Goal: Transaction & Acquisition: Book appointment/travel/reservation

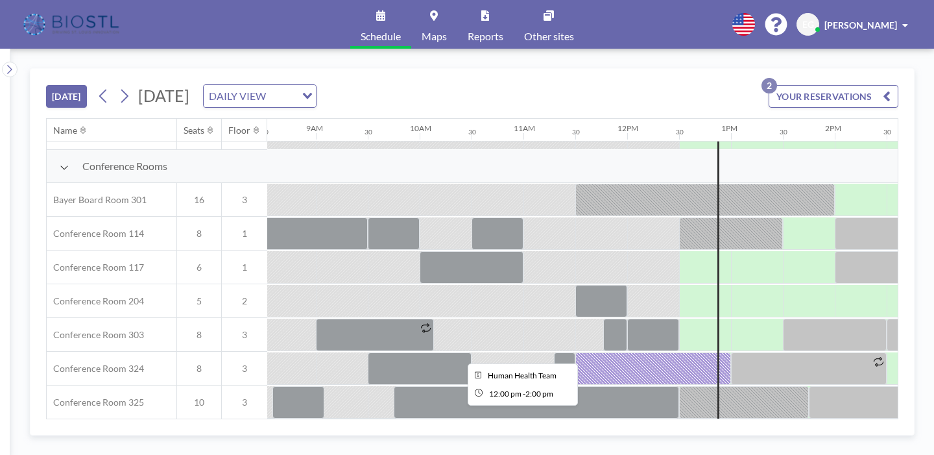
scroll to position [330, 886]
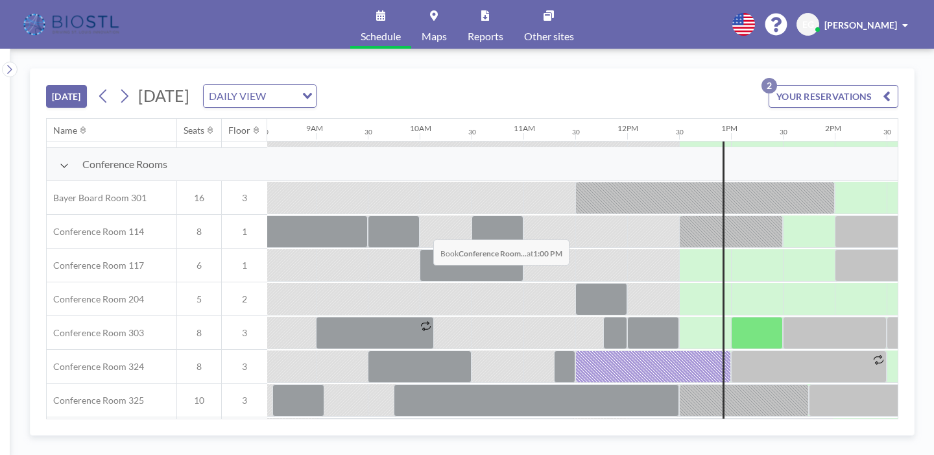
click at [731, 317] on div at bounding box center [757, 333] width 52 height 32
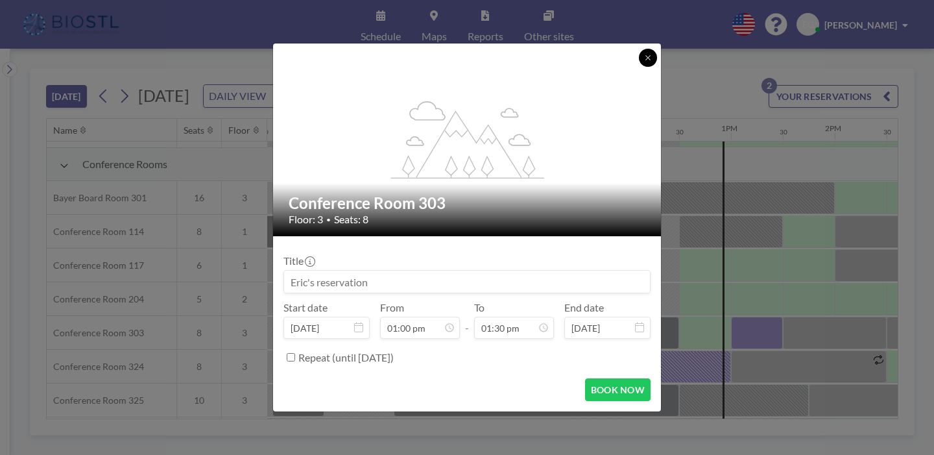
click at [646, 60] on icon at bounding box center [648, 57] width 5 height 5
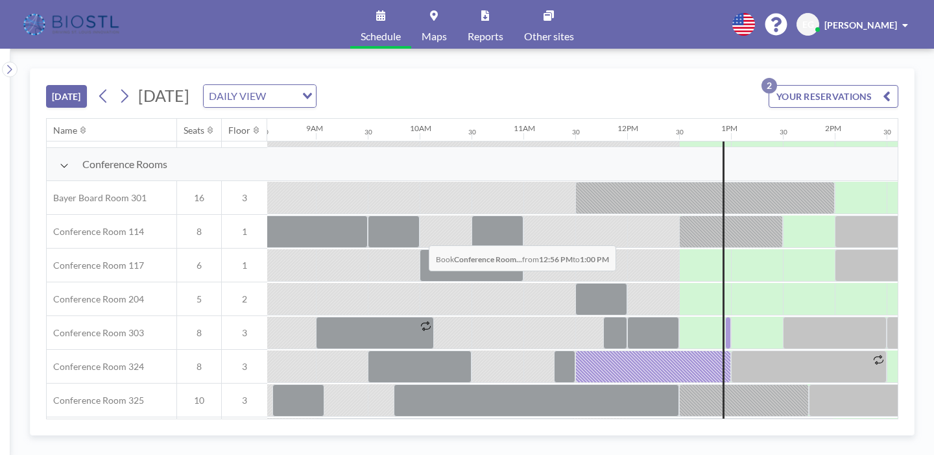
click at [726, 317] on div at bounding box center [729, 333] width 6 height 32
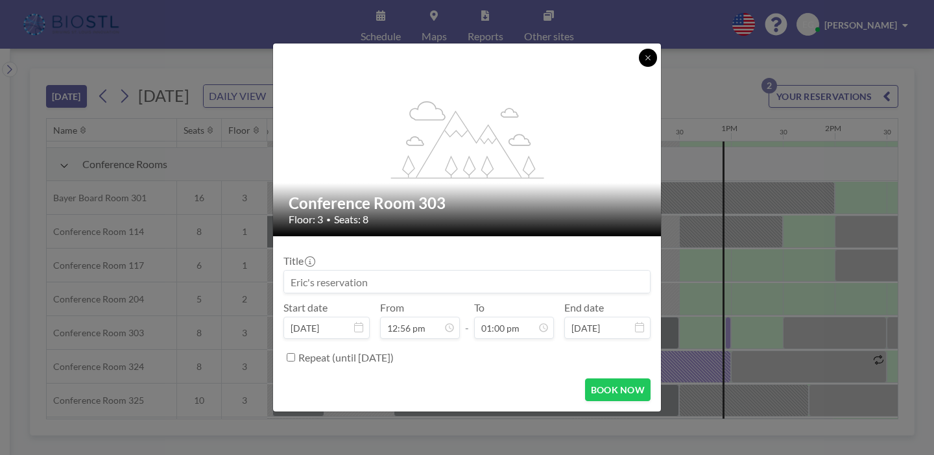
click at [644, 62] on icon at bounding box center [648, 58] width 8 height 8
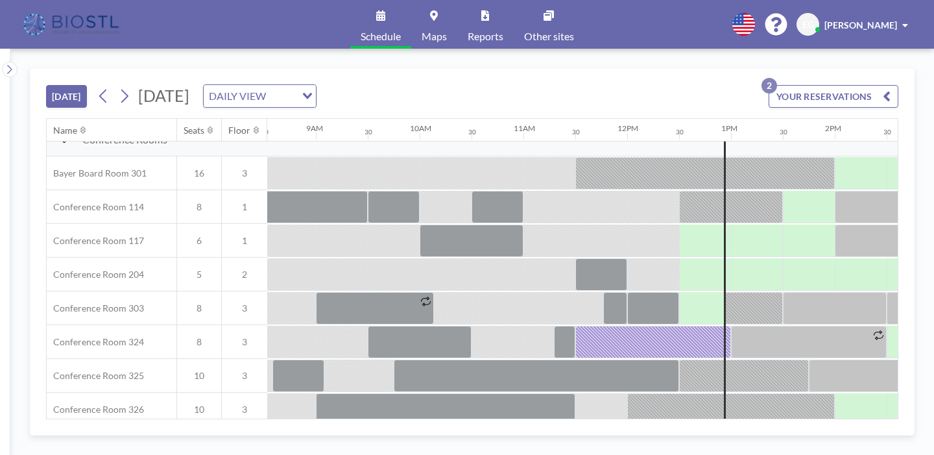
scroll to position [355, 886]
click at [783, 426] on div at bounding box center [809, 442] width 52 height 32
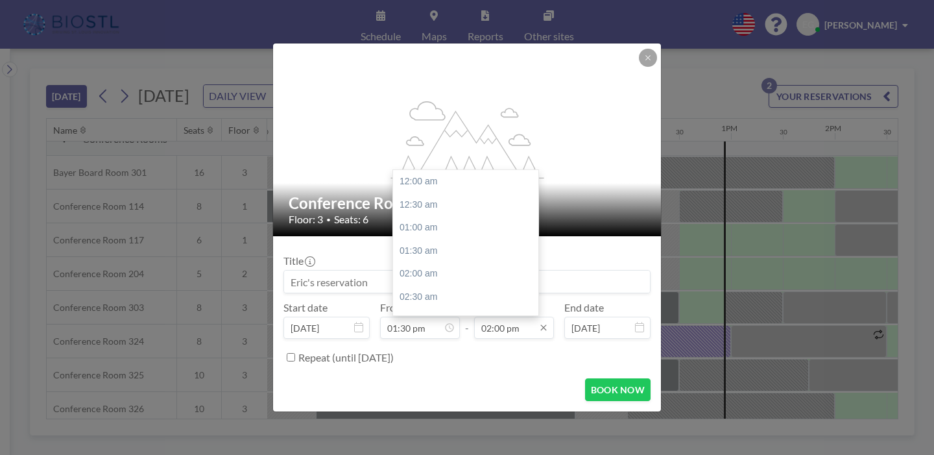
scroll to position [580, 0]
click at [452, 260] on div "02:30 pm" at bounding box center [465, 271] width 145 height 23
type input "02:30 pm"
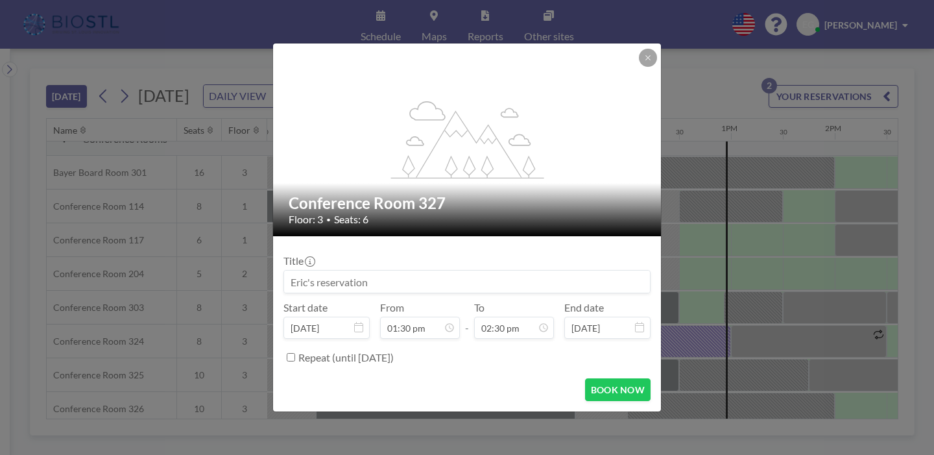
click at [390, 273] on input at bounding box center [467, 282] width 366 height 22
type input "[PERSON_NAME]"
click at [585, 378] on button "BOOK NOW" at bounding box center [618, 389] width 66 height 23
